Goal: Information Seeking & Learning: Learn about a topic

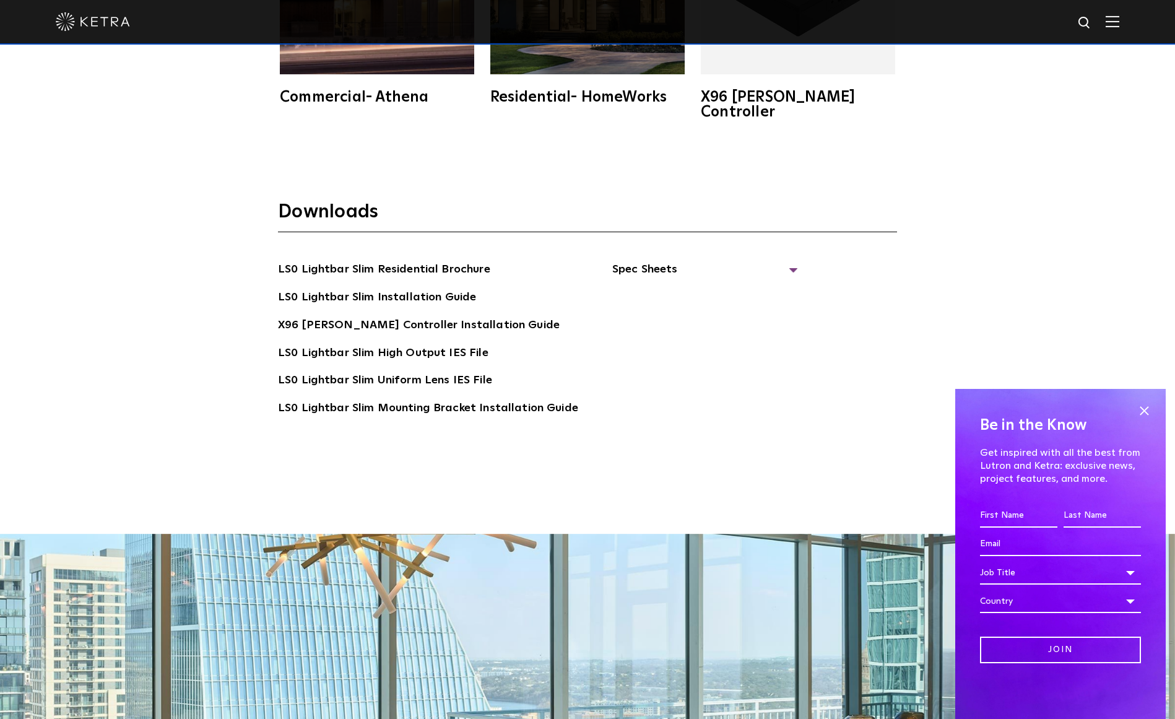
scroll to position [2853, 0]
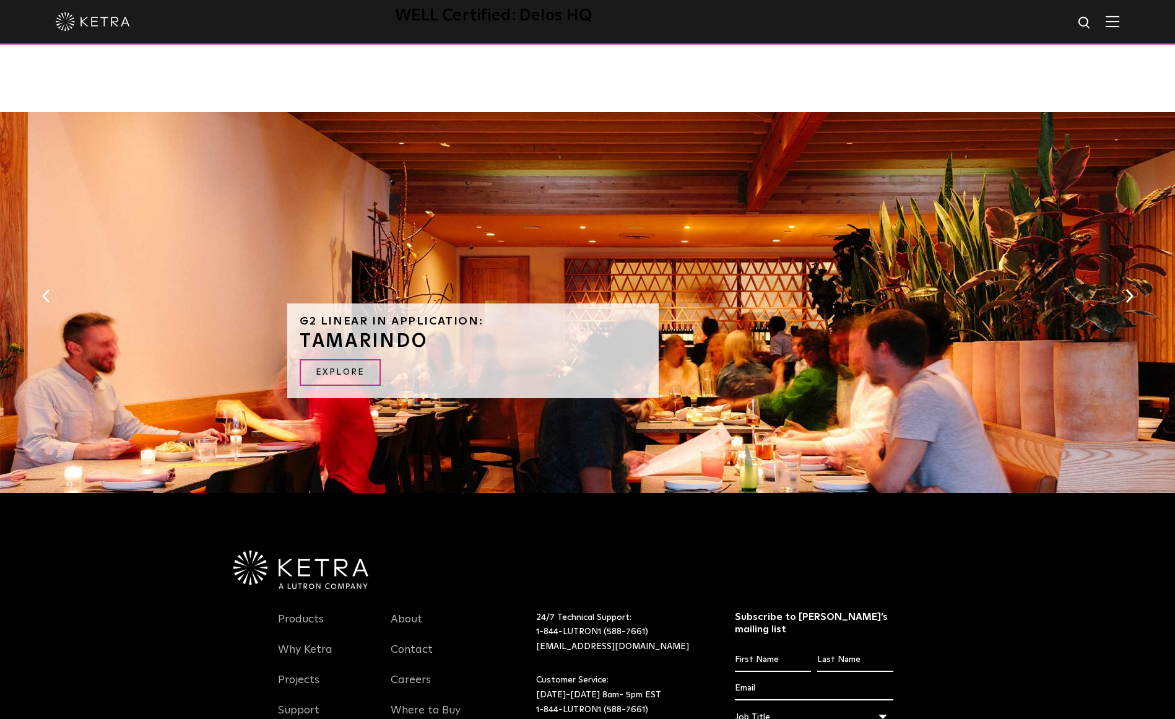
scroll to position [1106, 0]
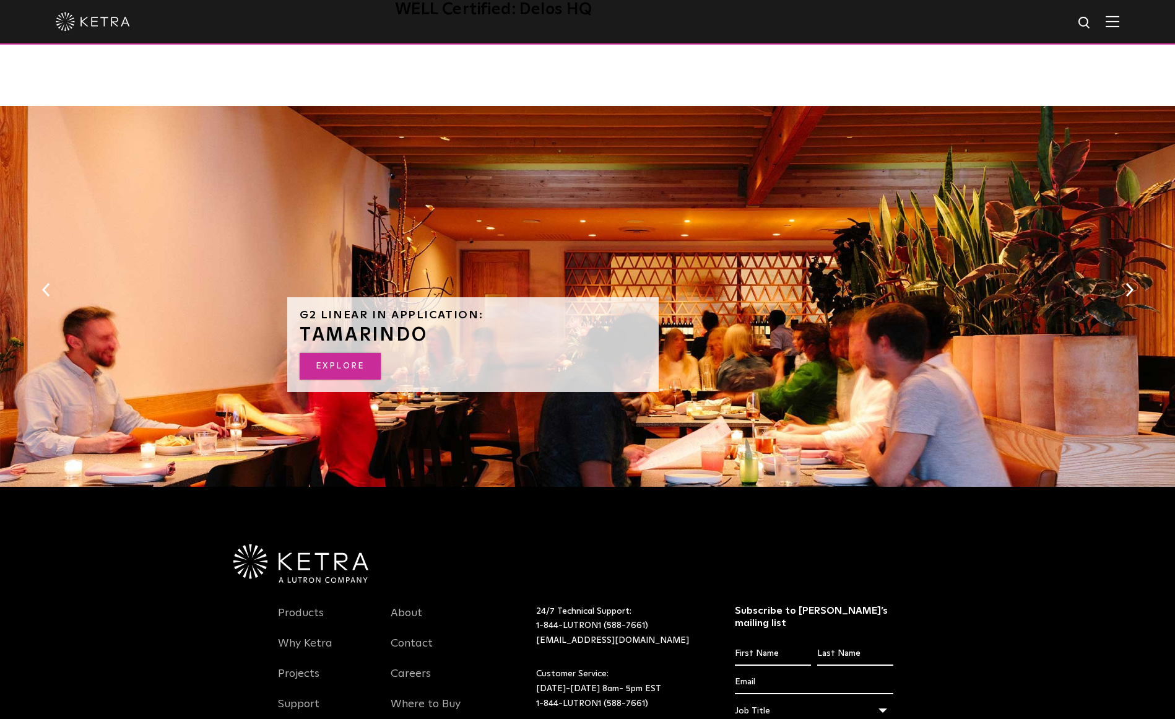
click at [344, 365] on link "EXPLORE" at bounding box center [340, 366] width 81 height 27
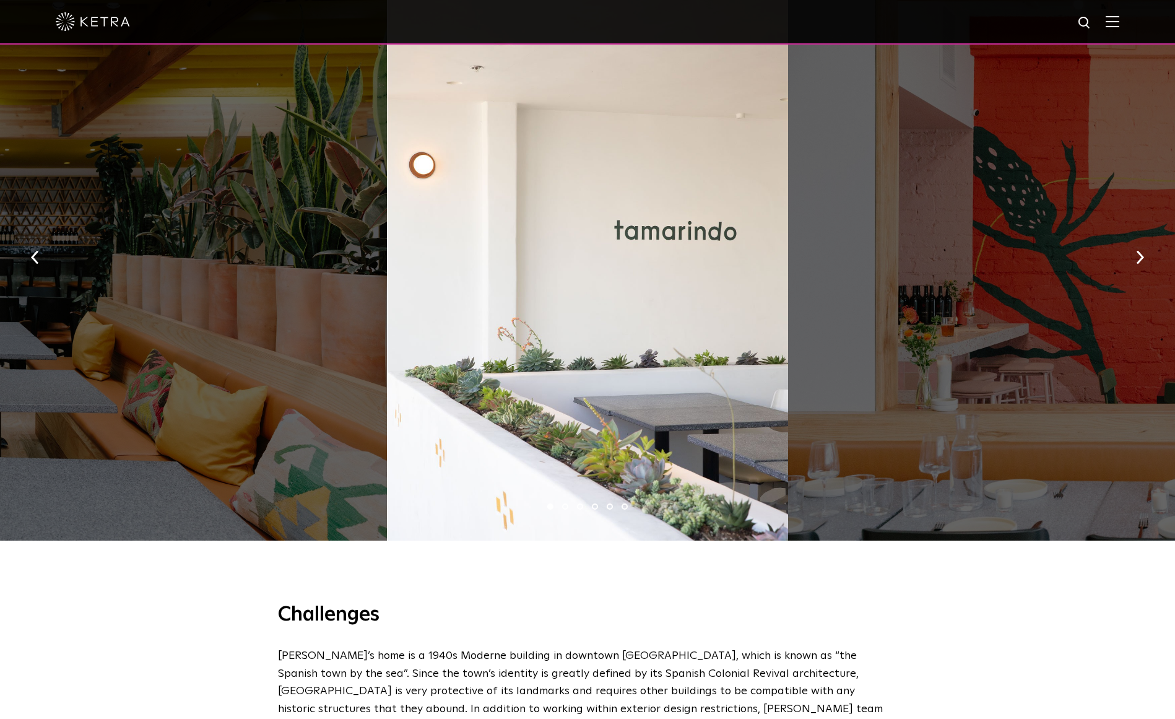
scroll to position [1006, 0]
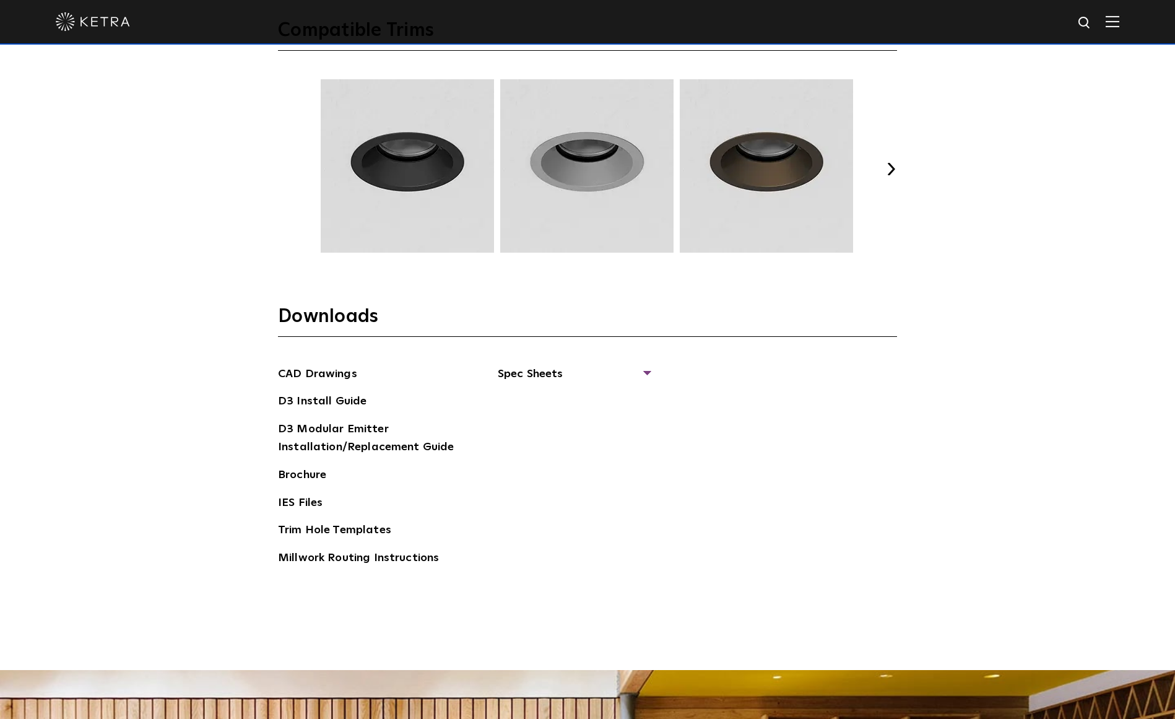
scroll to position [1904, 0]
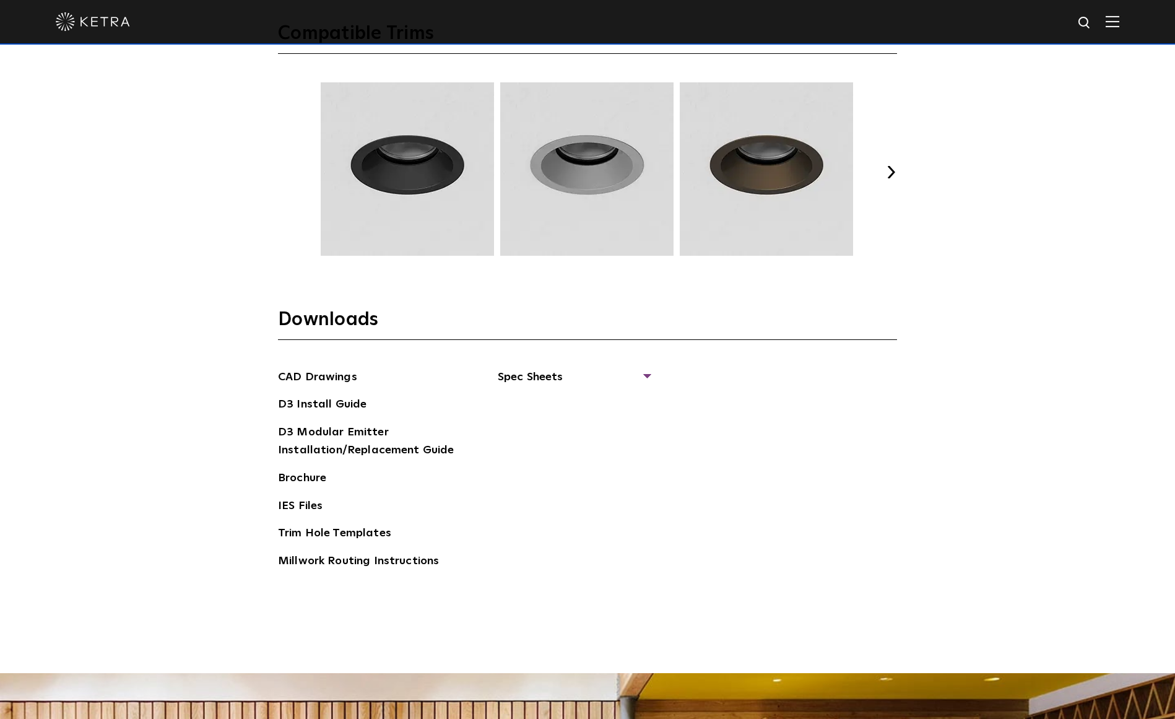
click at [895, 168] on button "Next" at bounding box center [890, 172] width 12 height 12
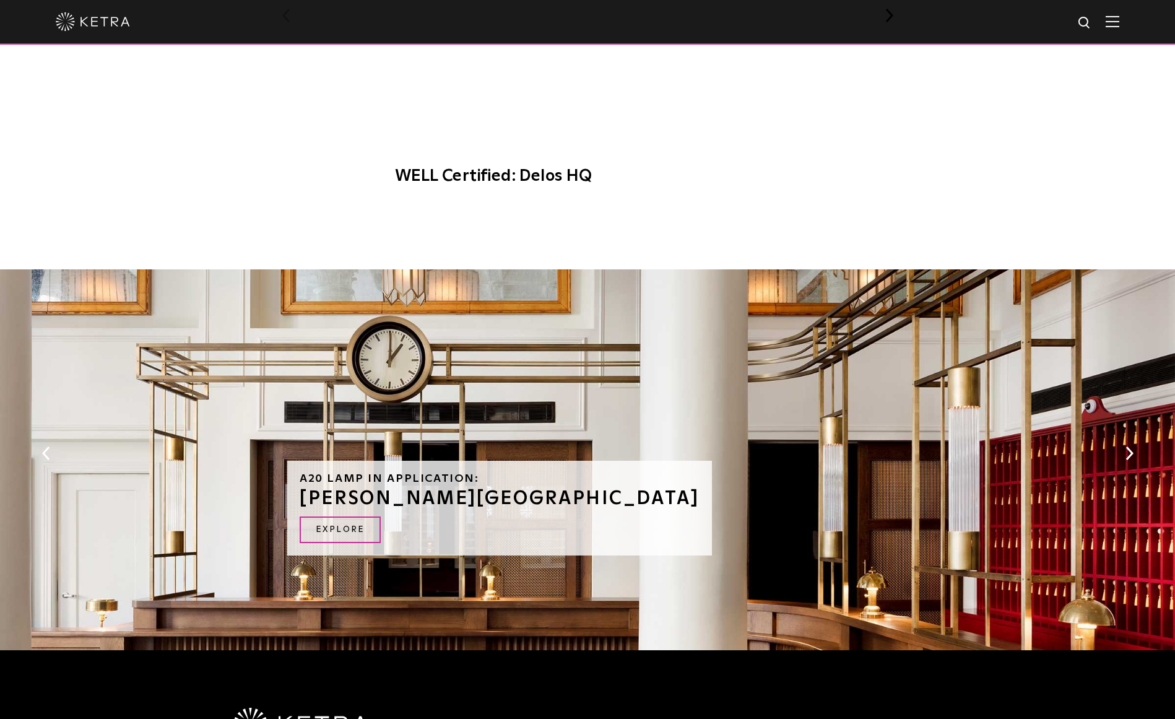
scroll to position [1346, 0]
